Goal: Task Accomplishment & Management: Manage account settings

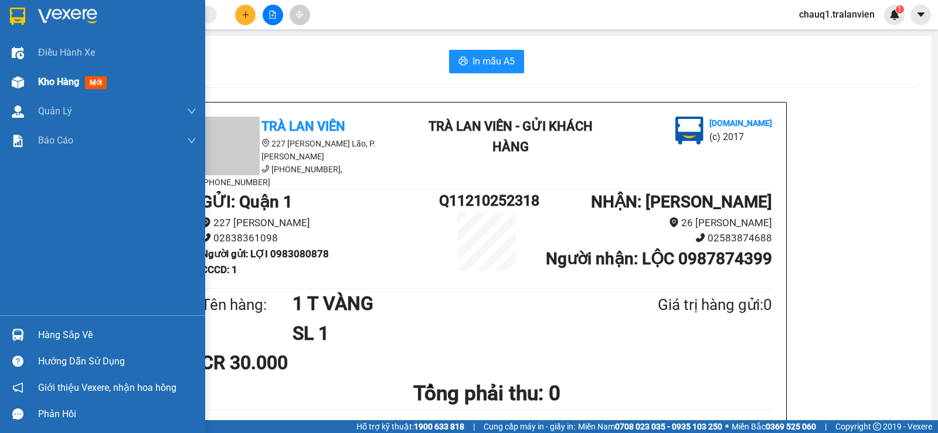
click at [53, 79] on span "Kho hàng" at bounding box center [58, 81] width 41 height 11
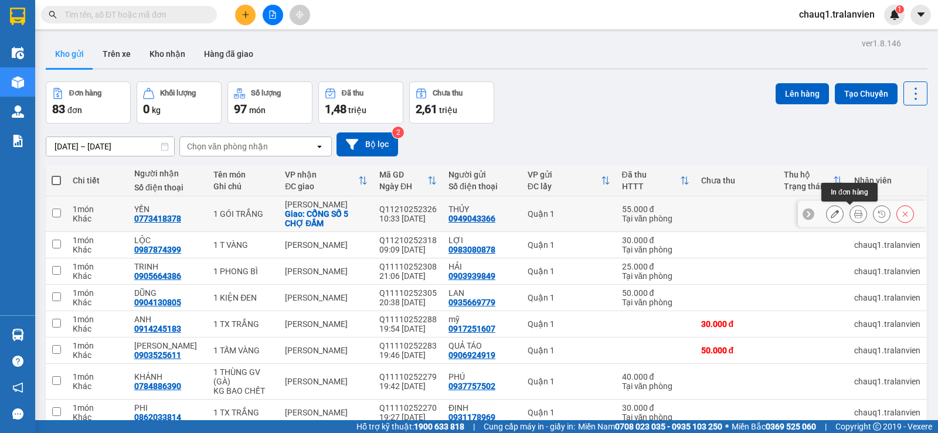
click at [856, 217] on button at bounding box center [858, 214] width 16 height 21
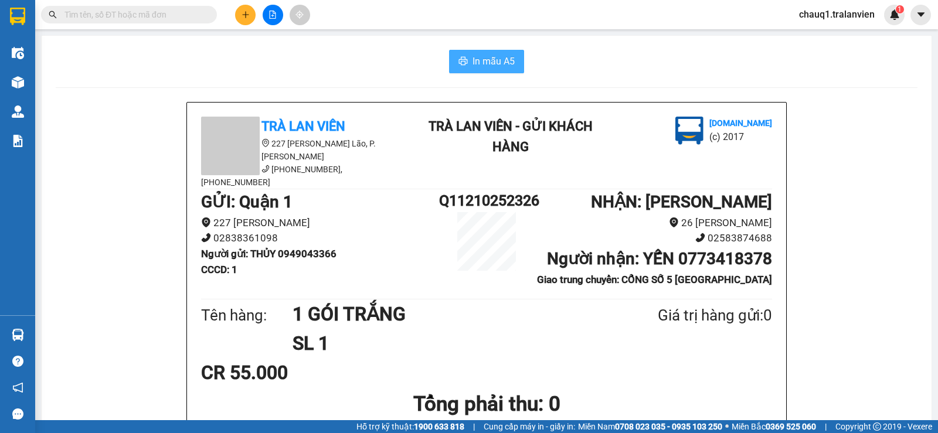
click at [467, 70] on button "In mẫu A5" at bounding box center [486, 61] width 75 height 23
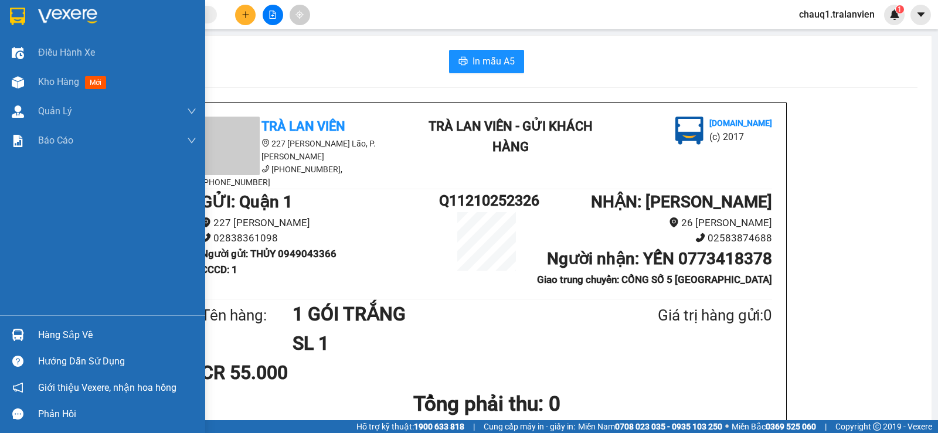
click at [23, 21] on img at bounding box center [17, 17] width 15 height 18
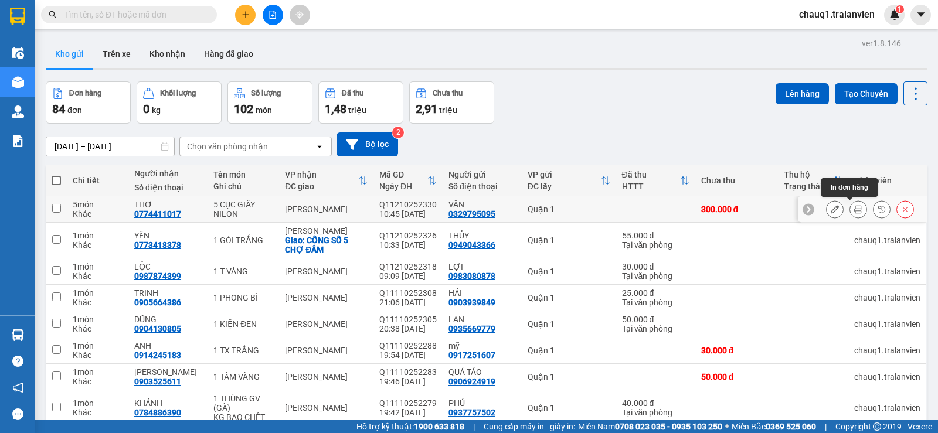
click at [851, 199] on div "ver 1.8.146 Kho gửi Trên xe Kho nhận Hàng đã giao Đơn hàng 84 đơn Khối lượng 0 …" at bounding box center [486, 282] width 891 height 495
click at [700, 99] on div "Đơn hàng 84 đơn Khối lượng 0 kg Số lượng 102 món Đã thu 1,48 triệu Chưa thu 2,9…" at bounding box center [486, 102] width 881 height 42
click at [850, 206] on button at bounding box center [858, 209] width 16 height 21
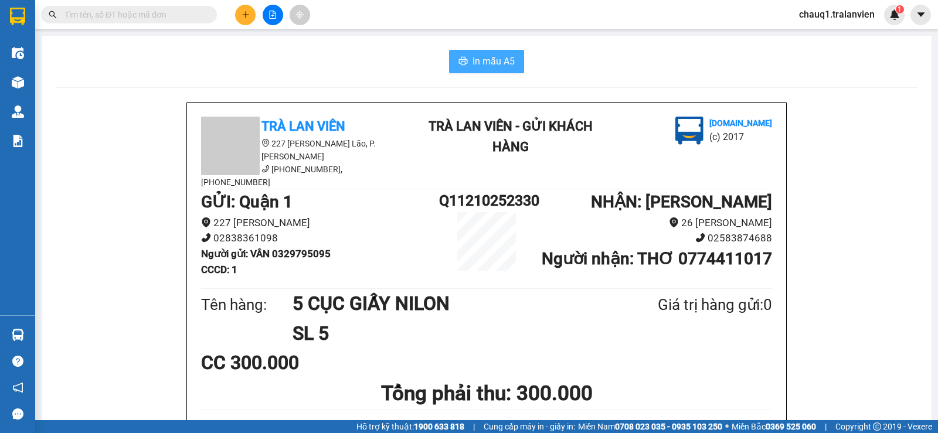
click at [495, 66] on span "In mẫu A5" at bounding box center [493, 61] width 42 height 15
click at [274, 52] on div "In mẫu A5" at bounding box center [486, 61] width 861 height 23
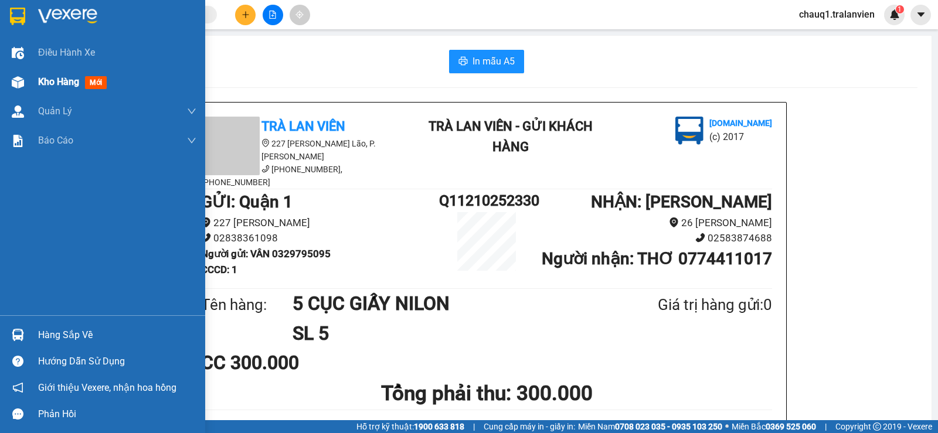
click at [45, 81] on span "Kho hàng" at bounding box center [58, 81] width 41 height 11
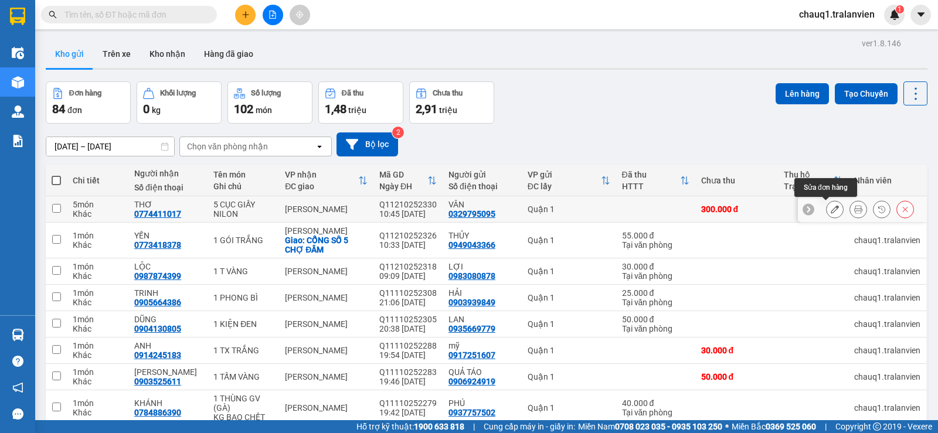
click at [830, 213] on icon at bounding box center [834, 209] width 8 height 8
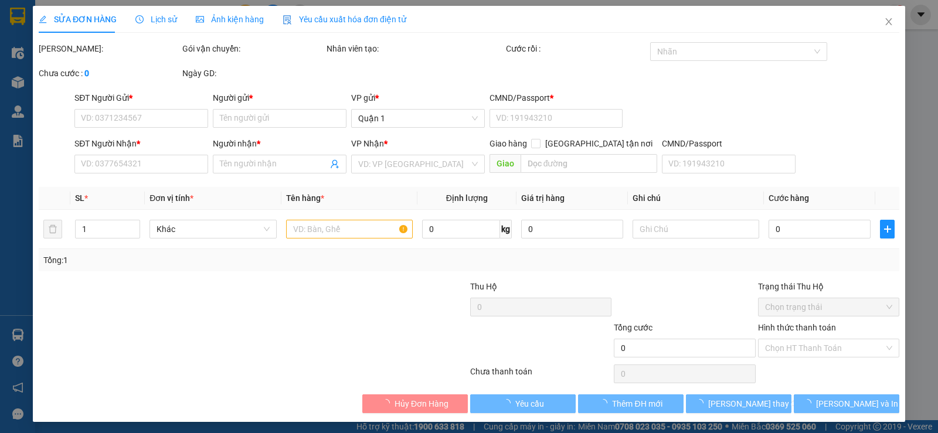
type input "0329795095"
type input "VÂN"
type input "1"
type input "0774411017"
type input "THƠ"
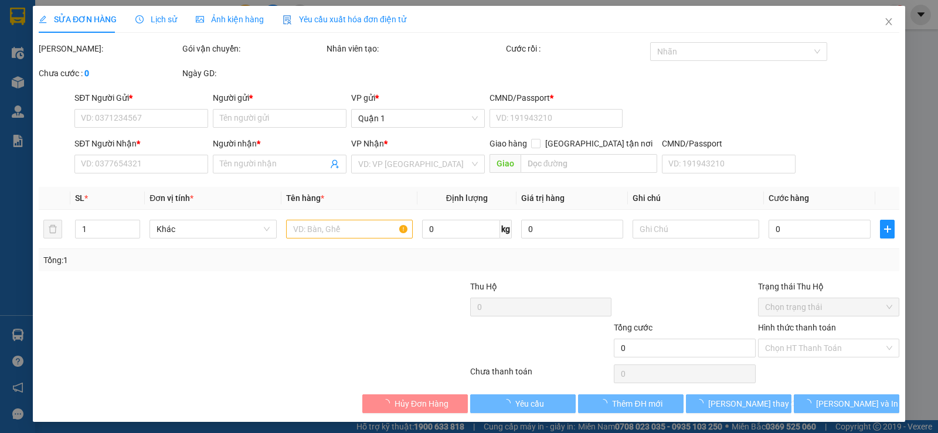
type input "300.000"
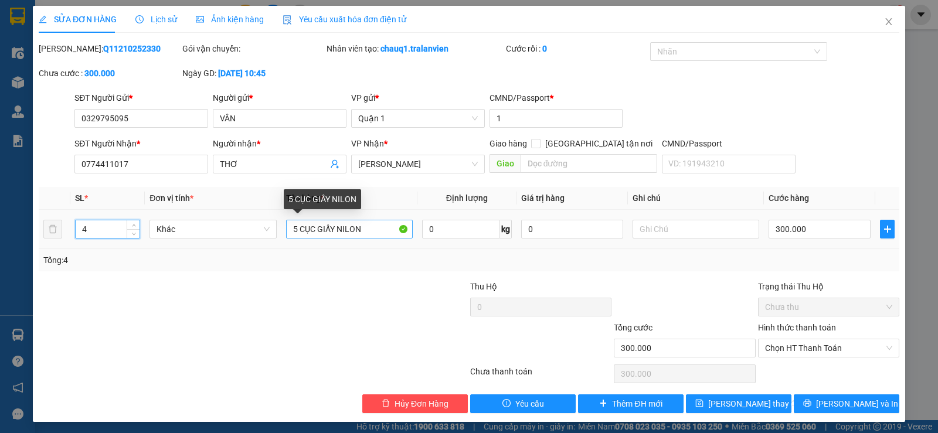
type input "4"
drag, startPoint x: 297, startPoint y: 229, endPoint x: 282, endPoint y: 226, distance: 14.4
click at [286, 226] on input "5 CỤC GIẤY NILON" at bounding box center [349, 229] width 127 height 19
type input "4 CỤC GIẤY NILON"
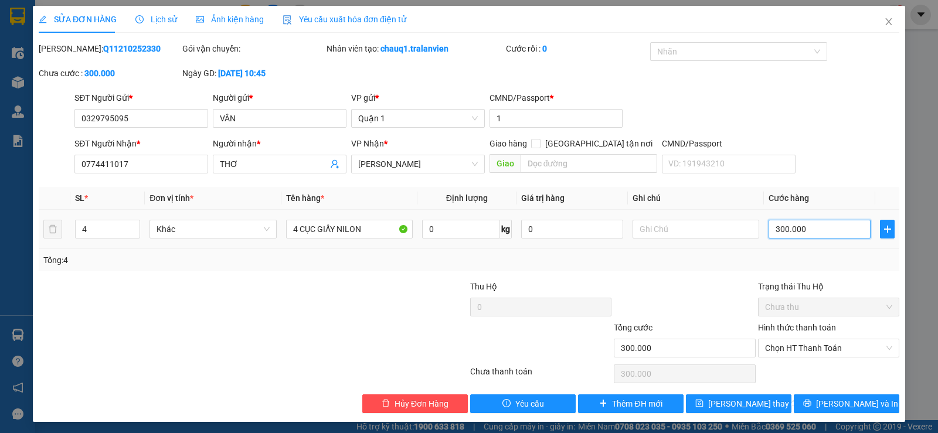
click at [807, 231] on input "300.000" at bounding box center [819, 229] width 102 height 19
type input "2"
type input "24"
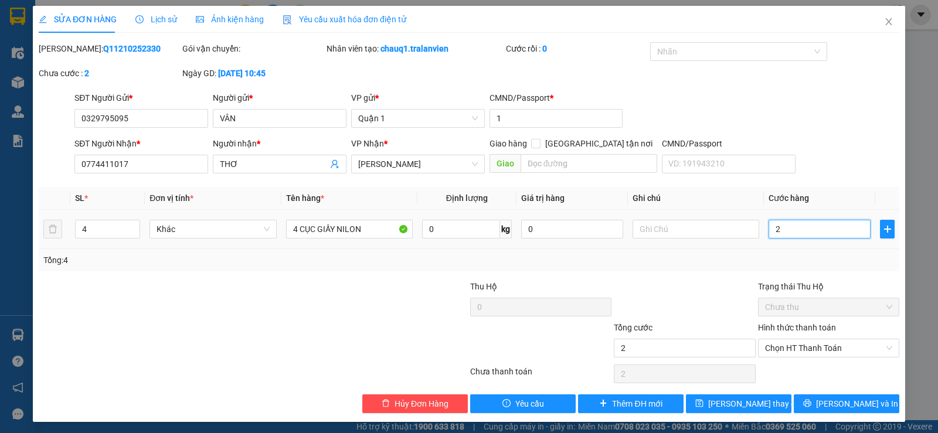
type input "24"
type input "240"
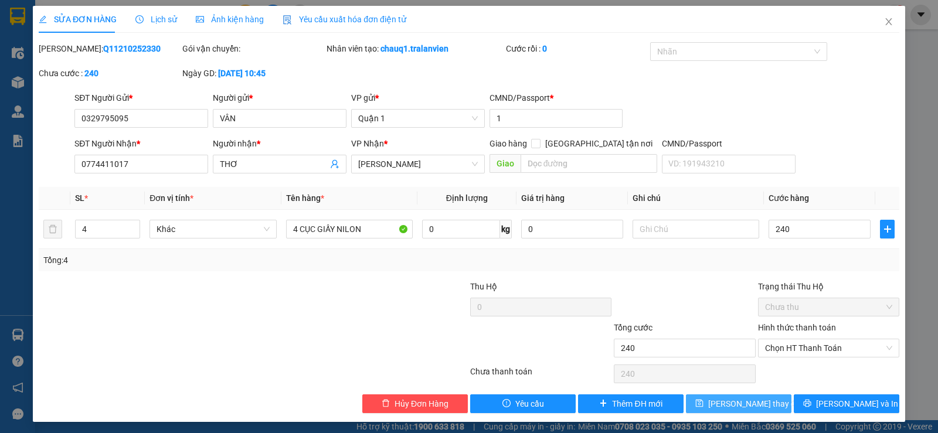
type input "240.000"
click at [751, 403] on span "Lưu thay đổi" at bounding box center [755, 403] width 94 height 13
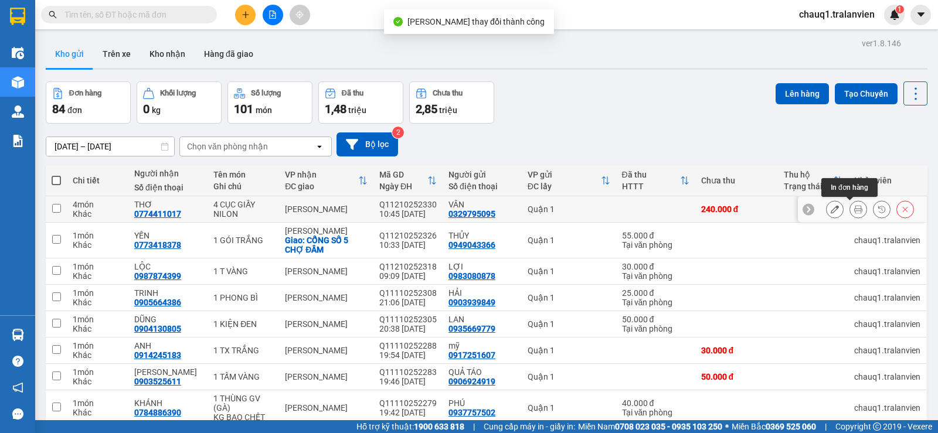
click at [850, 203] on button at bounding box center [858, 209] width 16 height 21
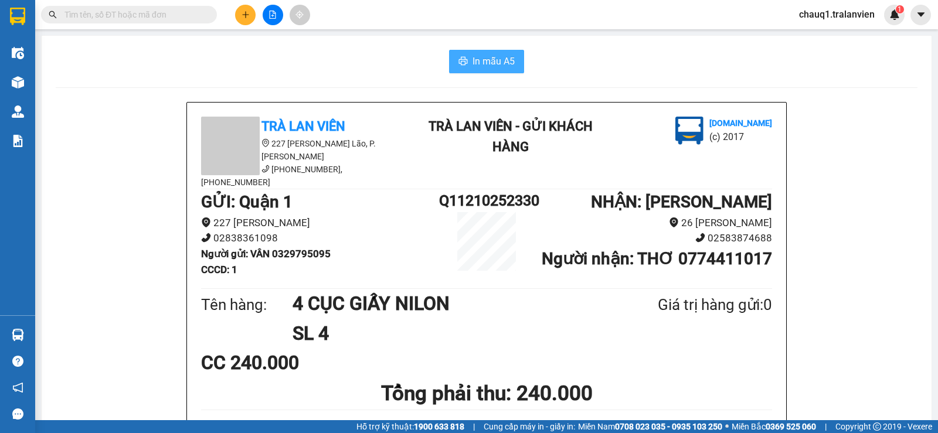
click at [458, 50] on button "In mẫu A5" at bounding box center [486, 61] width 75 height 23
